Goal: Task Accomplishment & Management: Use online tool/utility

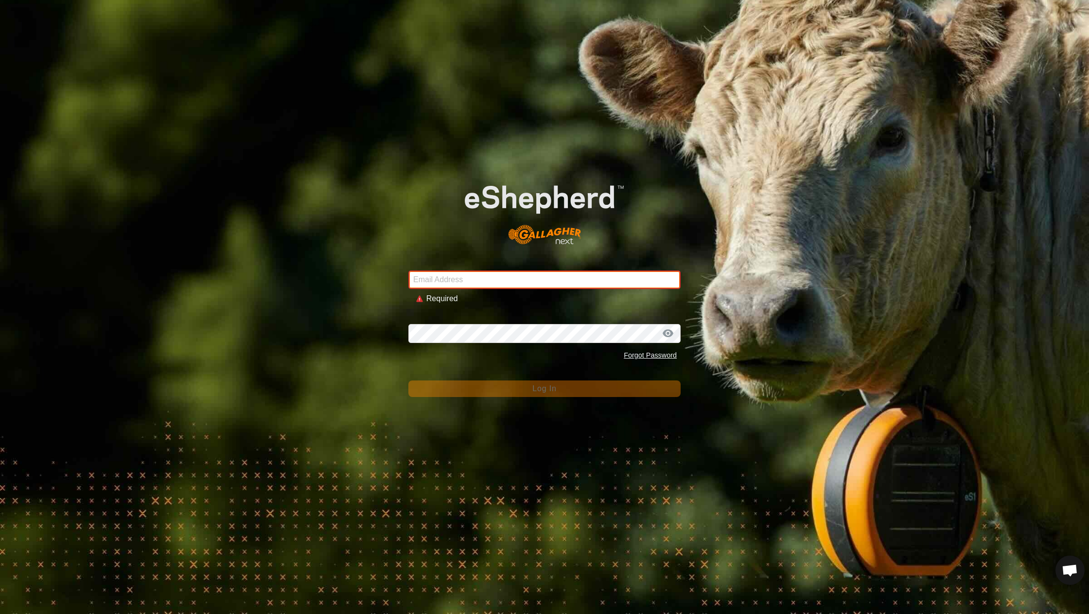
type input "[EMAIL_ADDRESS][DOMAIN_NAME]"
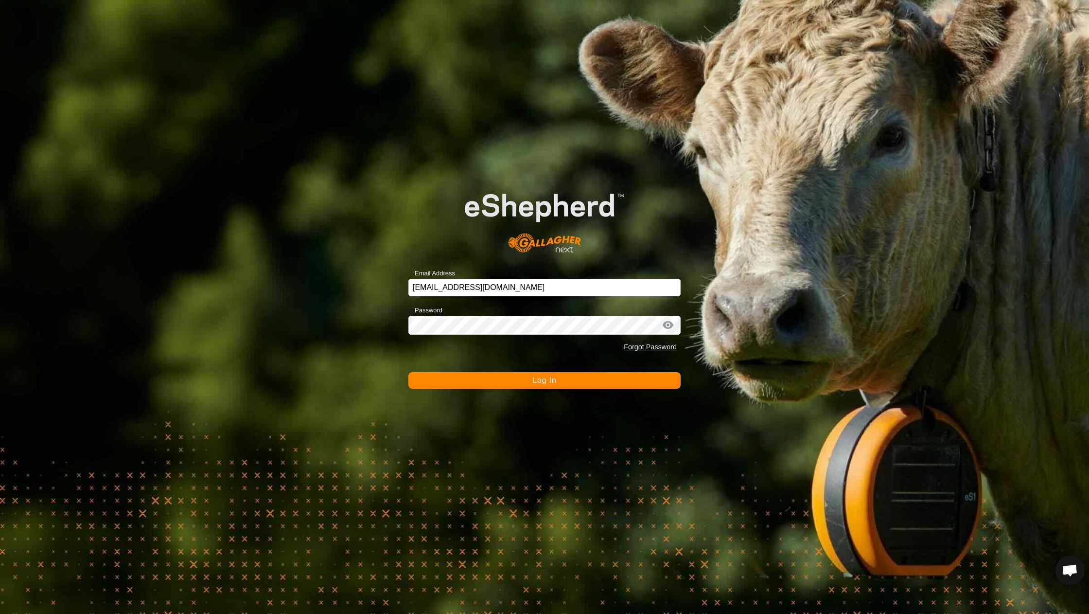
click at [518, 385] on button "Log In" at bounding box center [544, 380] width 272 height 17
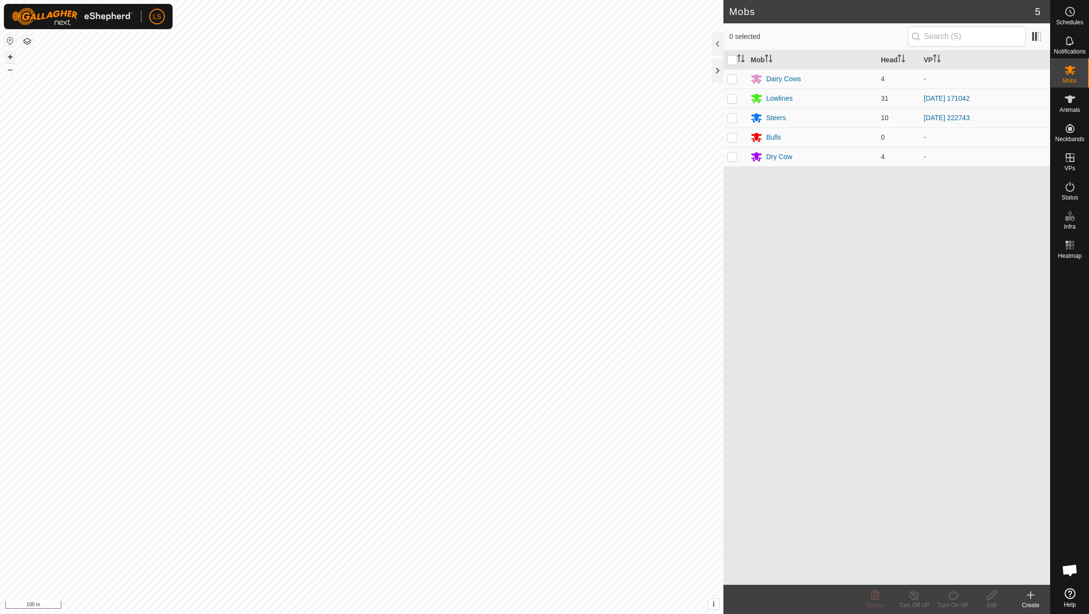
click at [11, 57] on button "+" at bounding box center [10, 57] width 12 height 12
click at [1036, 160] on link "In Rotation" at bounding box center [1008, 156] width 83 height 19
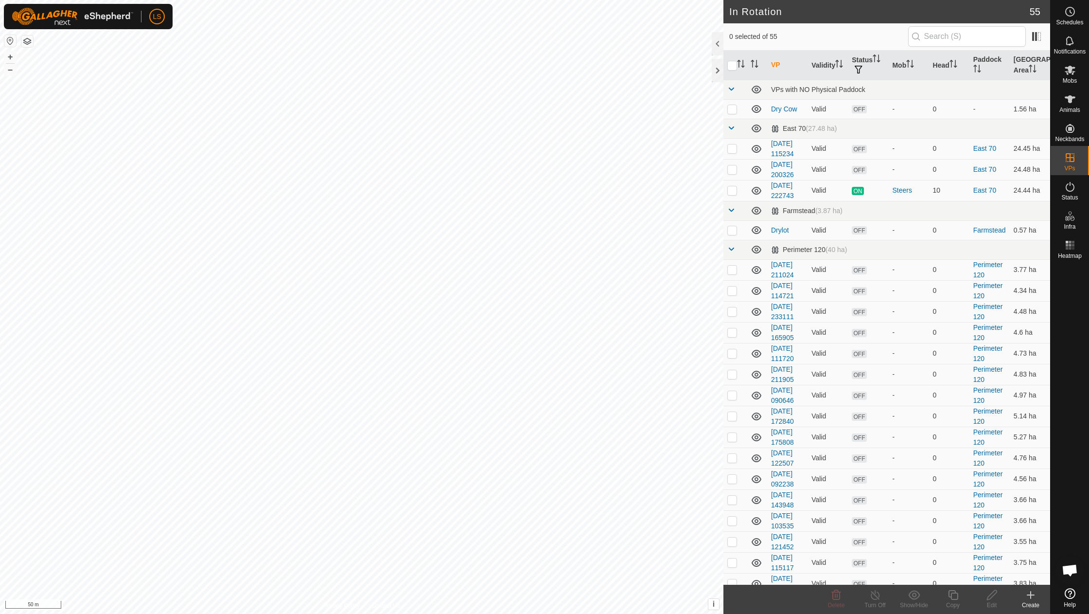
click at [1029, 598] on icon at bounding box center [1031, 595] width 12 height 12
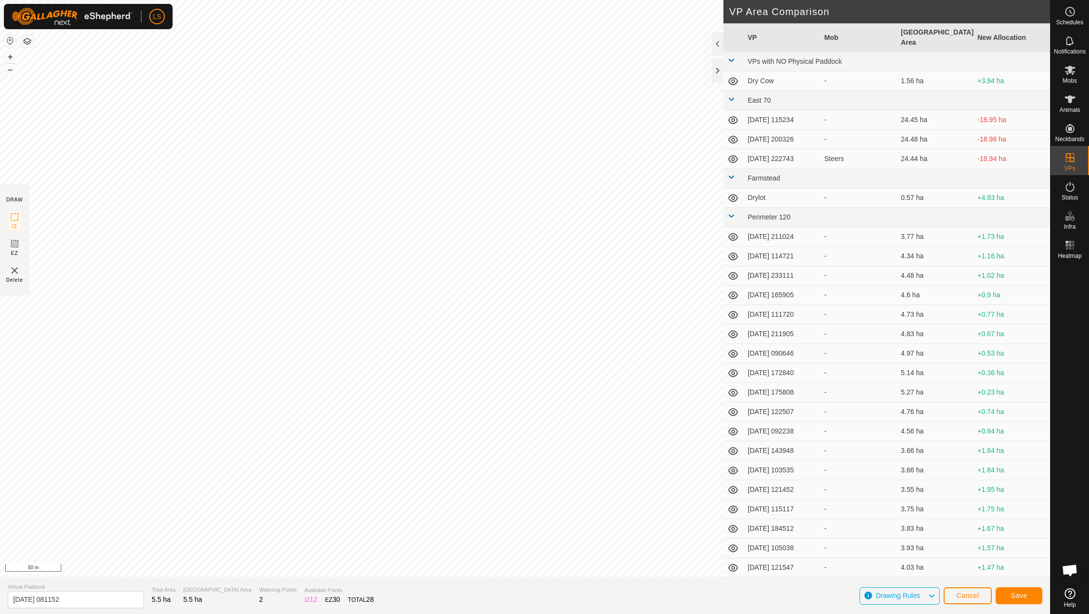
click at [1023, 595] on span "Save" at bounding box center [1019, 595] width 17 height 8
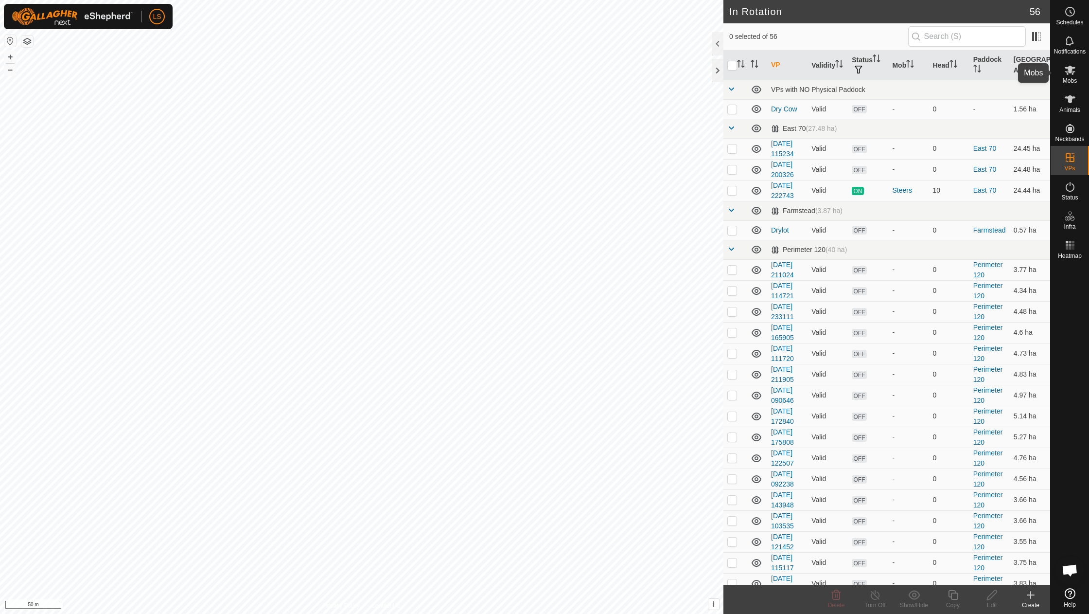
click at [1074, 71] on icon at bounding box center [1070, 70] width 11 height 9
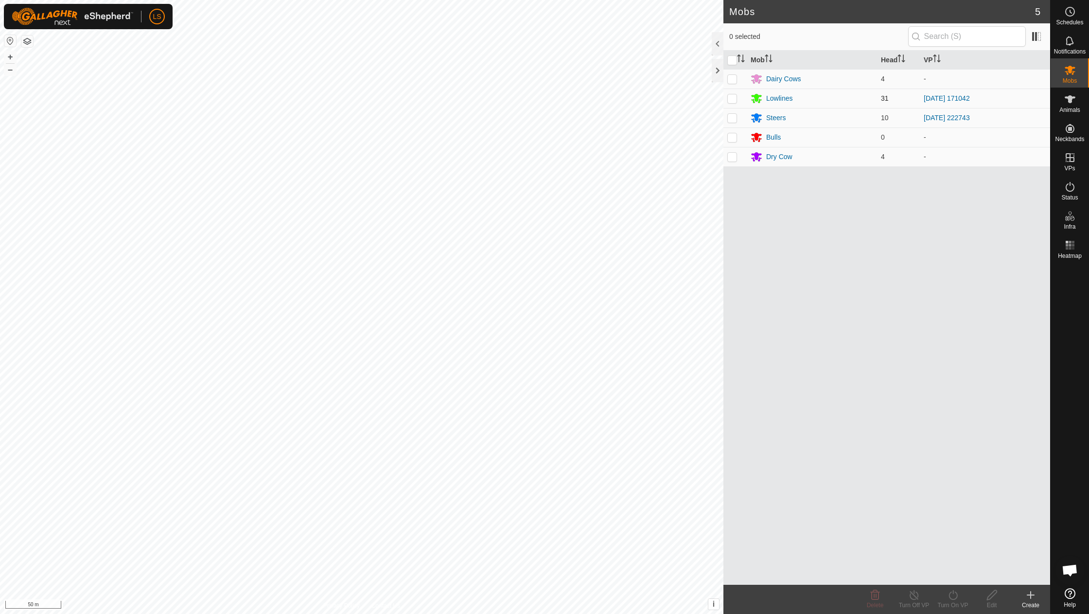
click at [728, 99] on p-checkbox at bounding box center [732, 98] width 10 height 8
checkbox input "true"
click at [953, 596] on icon at bounding box center [953, 595] width 12 height 12
click at [961, 572] on link "Now" at bounding box center [982, 573] width 96 height 19
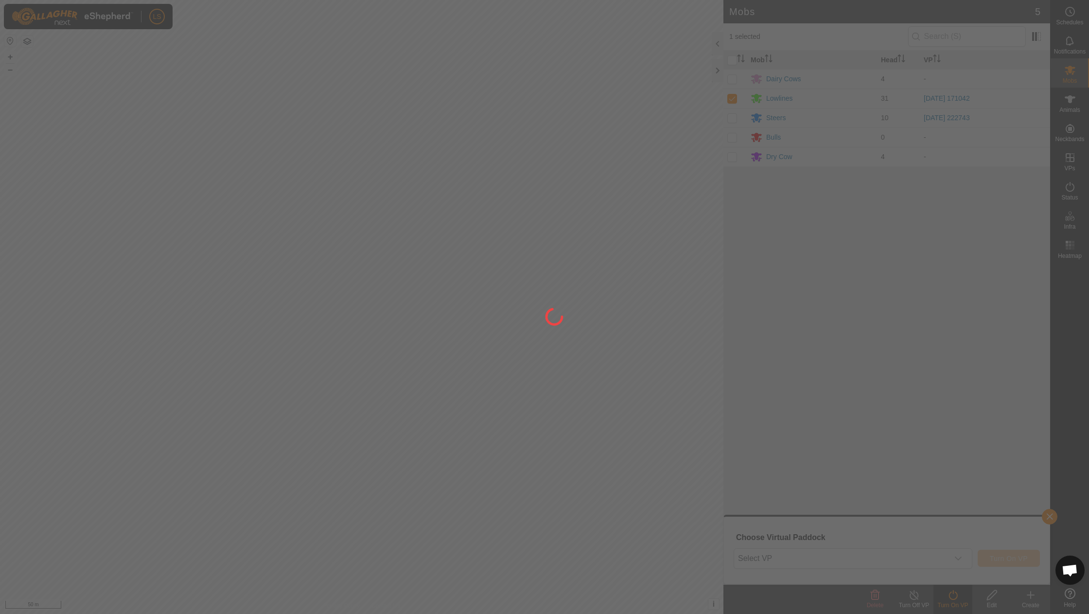
click at [956, 553] on div at bounding box center [544, 307] width 1089 height 614
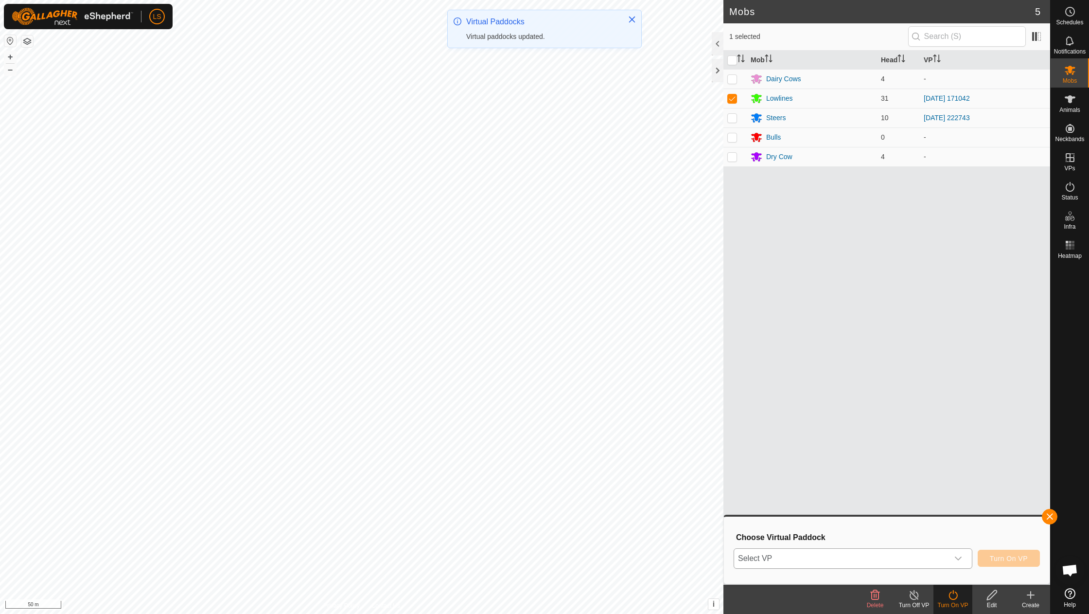
click at [961, 560] on icon "dropdown trigger" at bounding box center [958, 558] width 8 height 8
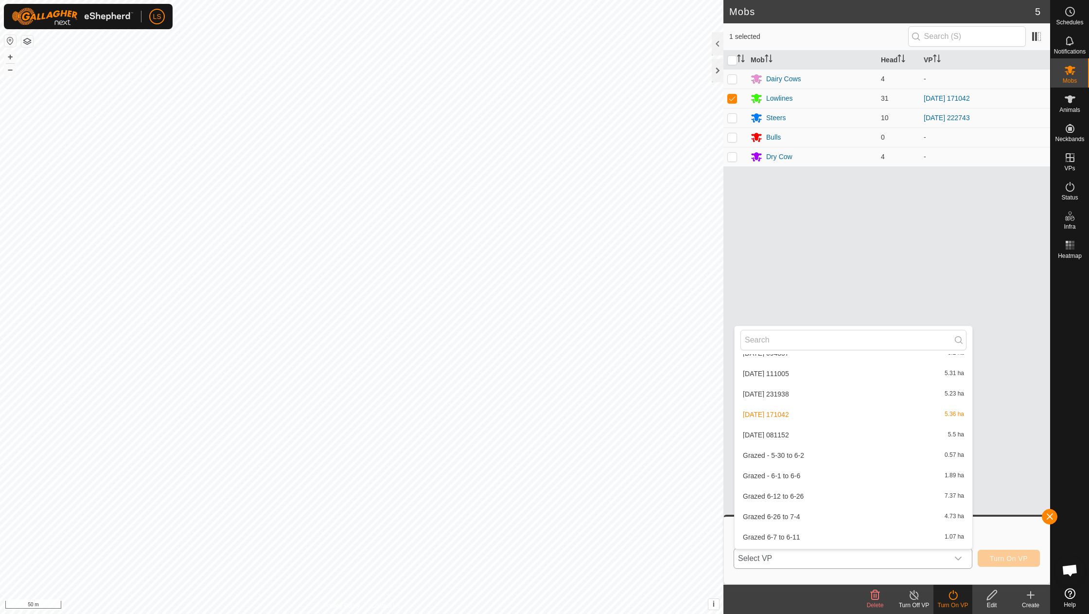
scroll to position [897, 0]
click at [786, 424] on li "[DATE] 081152 5.5 ha" at bounding box center [854, 433] width 238 height 19
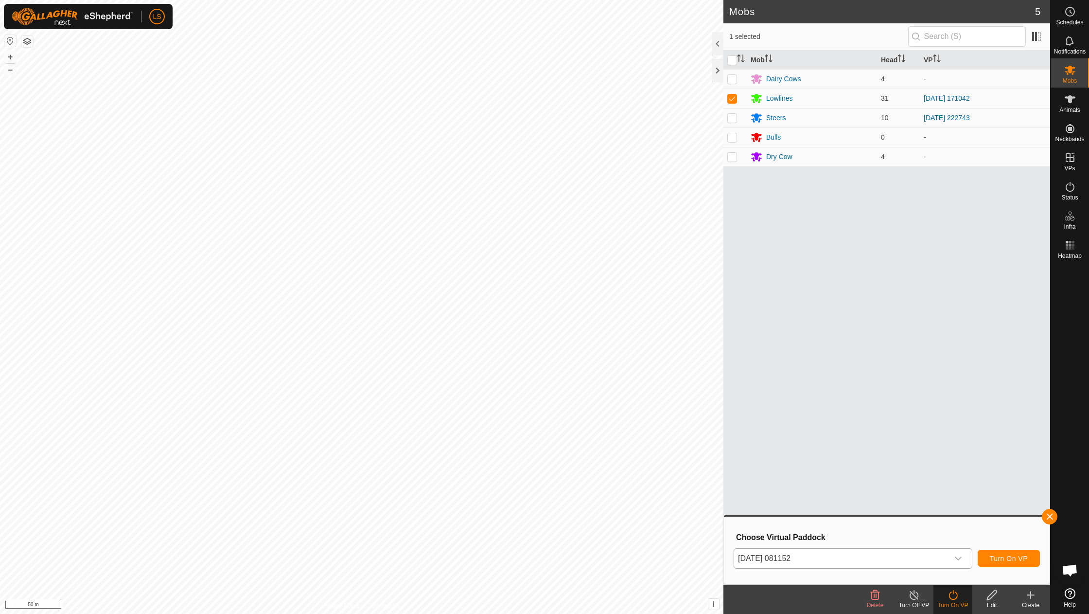
click at [1004, 553] on button "Turn On VP" at bounding box center [1009, 557] width 62 height 17
